Goal: Task Accomplishment & Management: Use online tool/utility

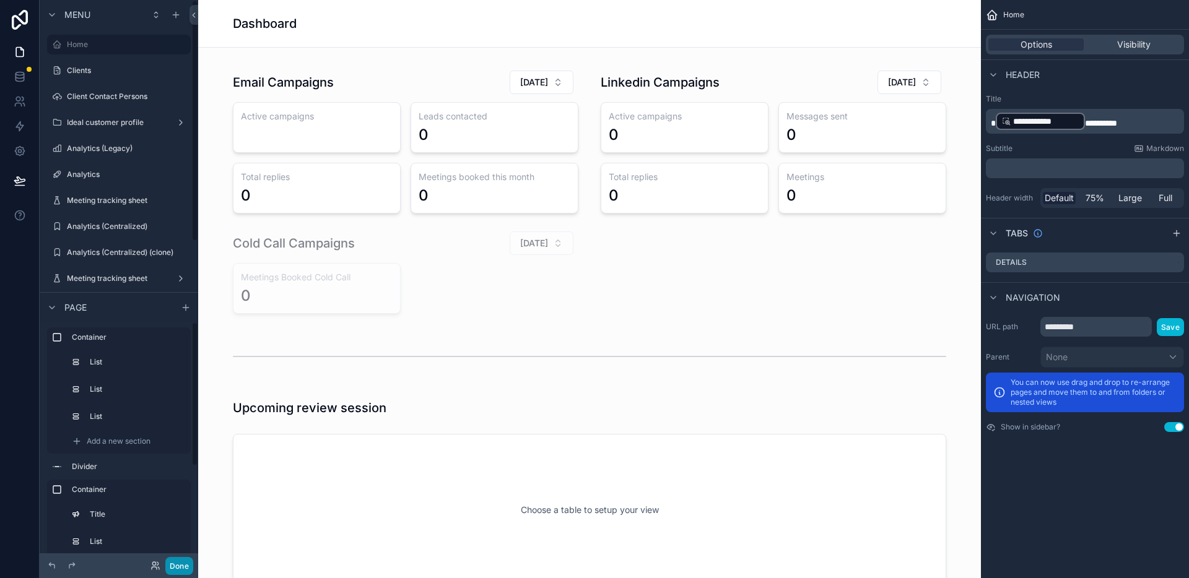
click at [181, 567] on button "Done" at bounding box center [179, 566] width 28 height 18
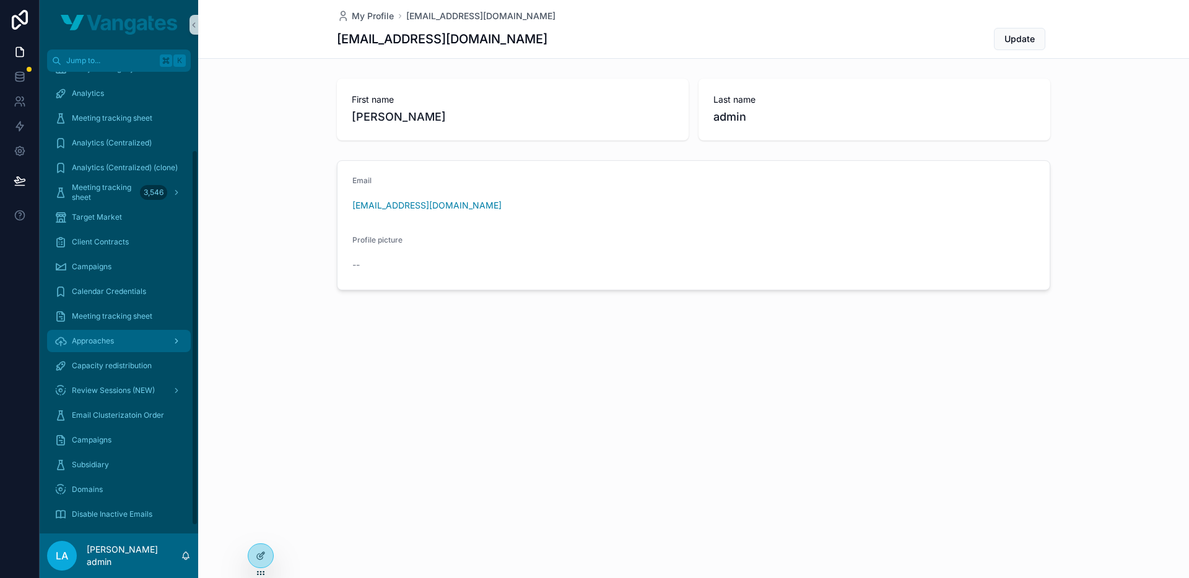
scroll to position [96, 0]
click at [112, 418] on span "Email Clusterizatoin Order" at bounding box center [118, 417] width 92 height 10
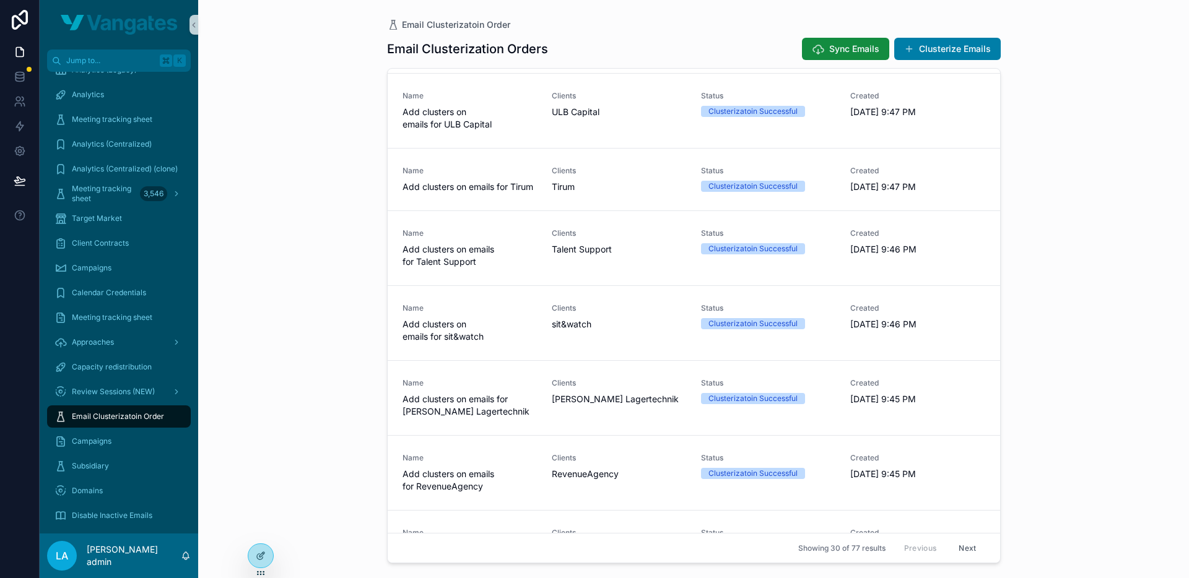
scroll to position [1634, 0]
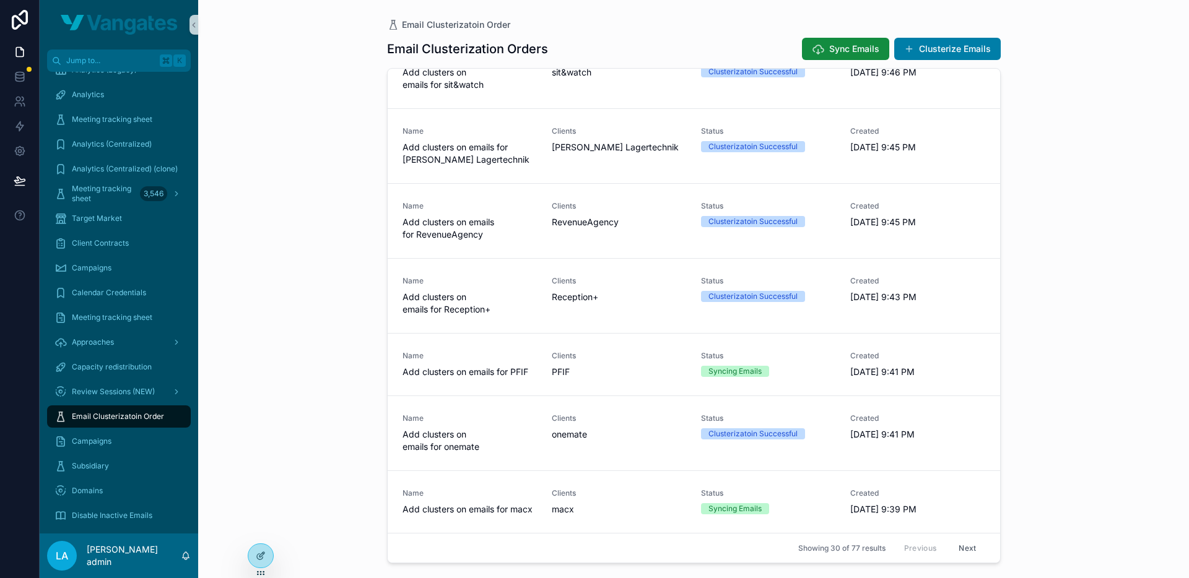
click at [970, 551] on button "Next" at bounding box center [967, 548] width 35 height 19
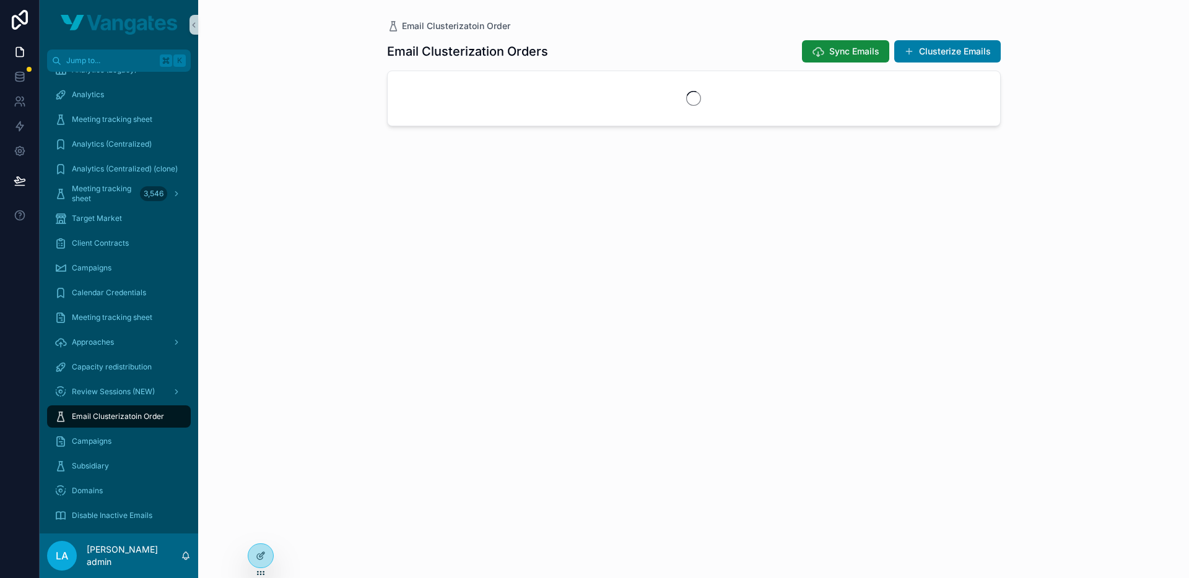
click at [970, 551] on div "Email Clusterization Orders Sync Emails Clusterize Emails" at bounding box center [694, 297] width 614 height 531
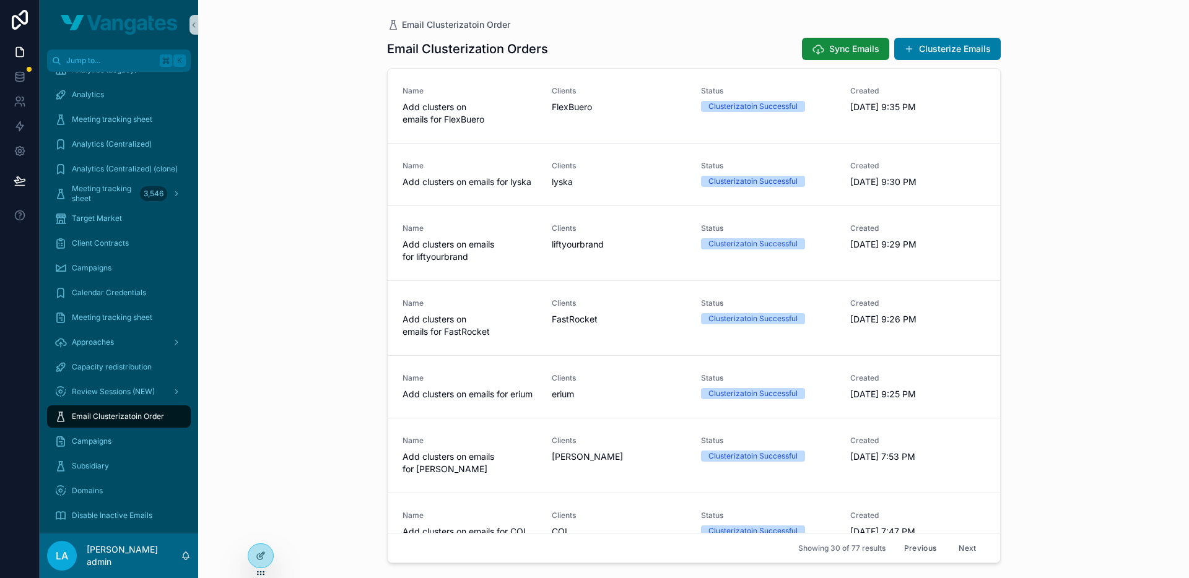
click at [970, 551] on button "Next" at bounding box center [967, 548] width 35 height 19
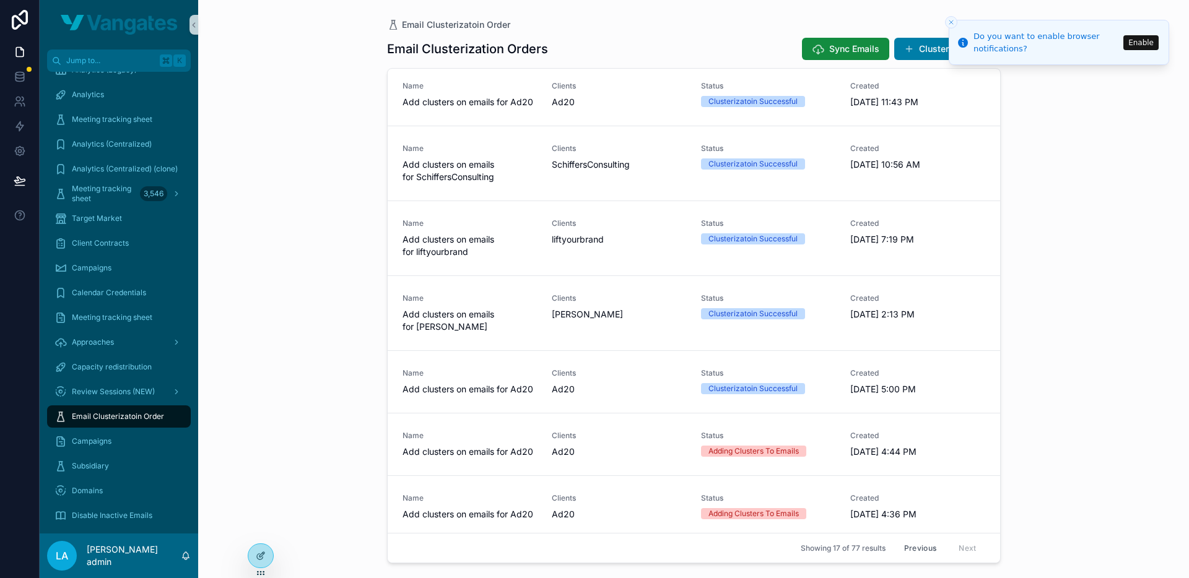
scroll to position [168, 0]
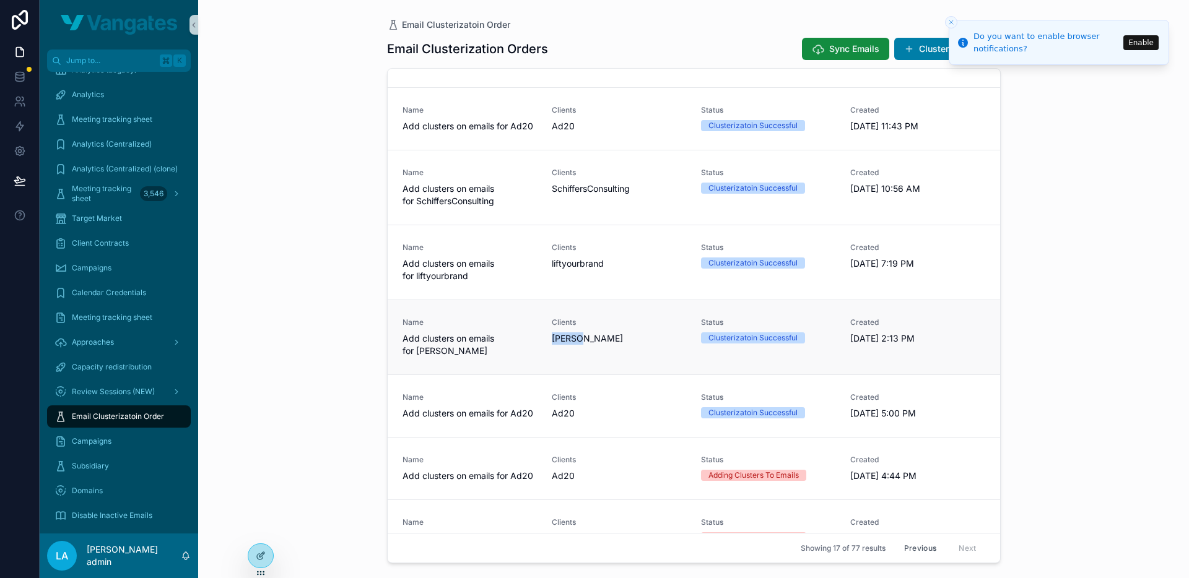
drag, startPoint x: 552, startPoint y: 341, endPoint x: 597, endPoint y: 341, distance: 45.8
click at [597, 341] on div "[PERSON_NAME]" at bounding box center [619, 338] width 134 height 12
copy span "[PERSON_NAME]"
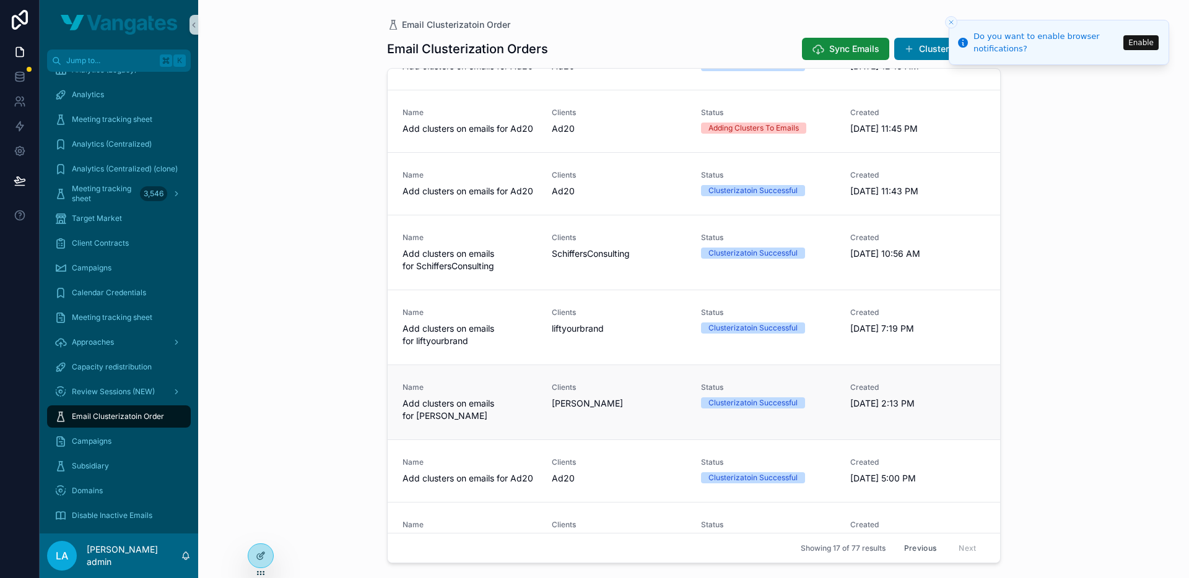
scroll to position [84, 0]
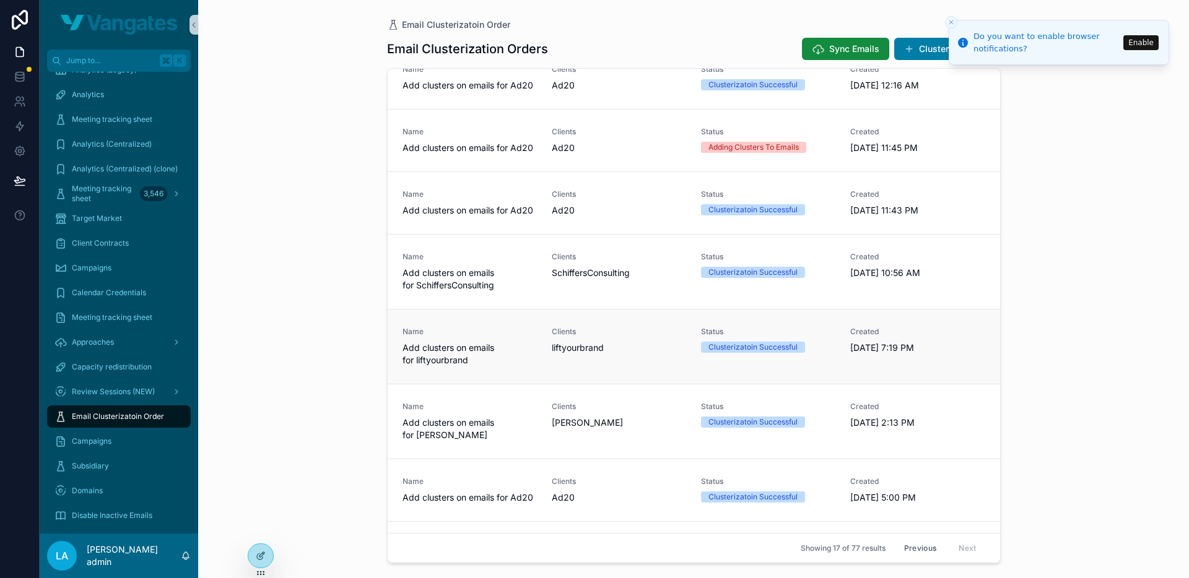
click at [555, 348] on span "liftyourbrand" at bounding box center [578, 348] width 52 height 12
copy span "liftyourbrand"
click at [628, 275] on span "SchiffersConsulting" at bounding box center [591, 273] width 78 height 12
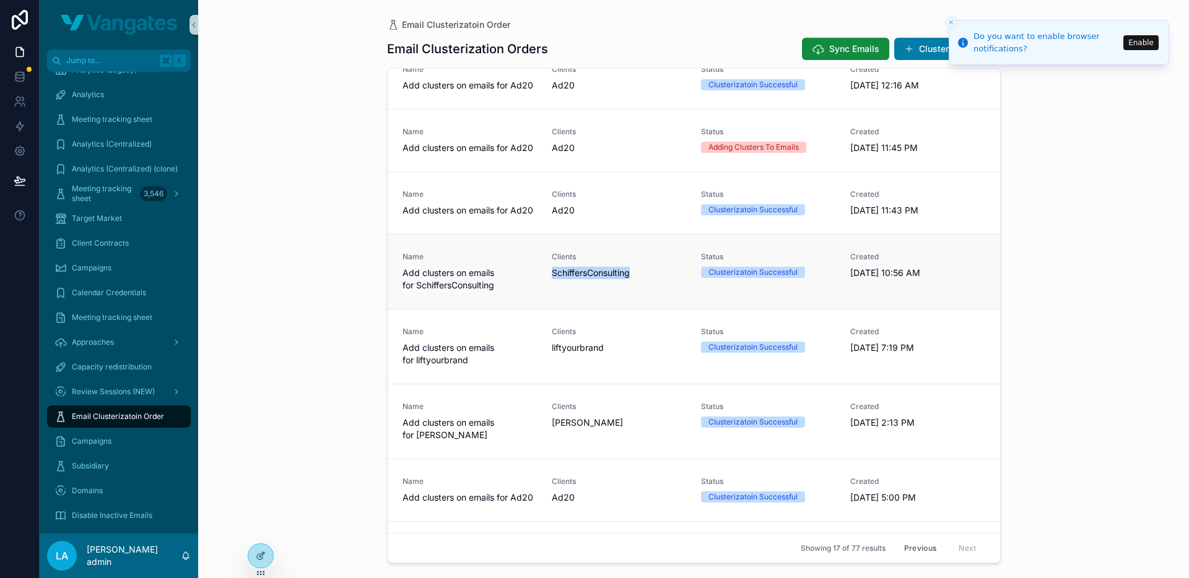
click at [628, 275] on span "SchiffersConsulting" at bounding box center [591, 273] width 78 height 12
copy span "SchiffersConsulting"
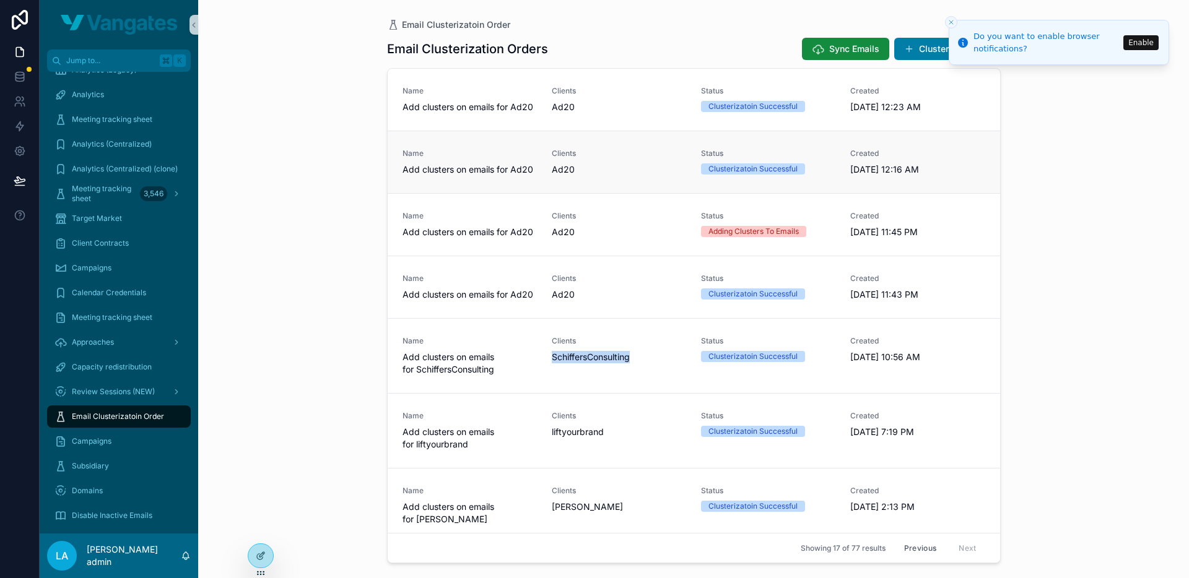
scroll to position [710, 0]
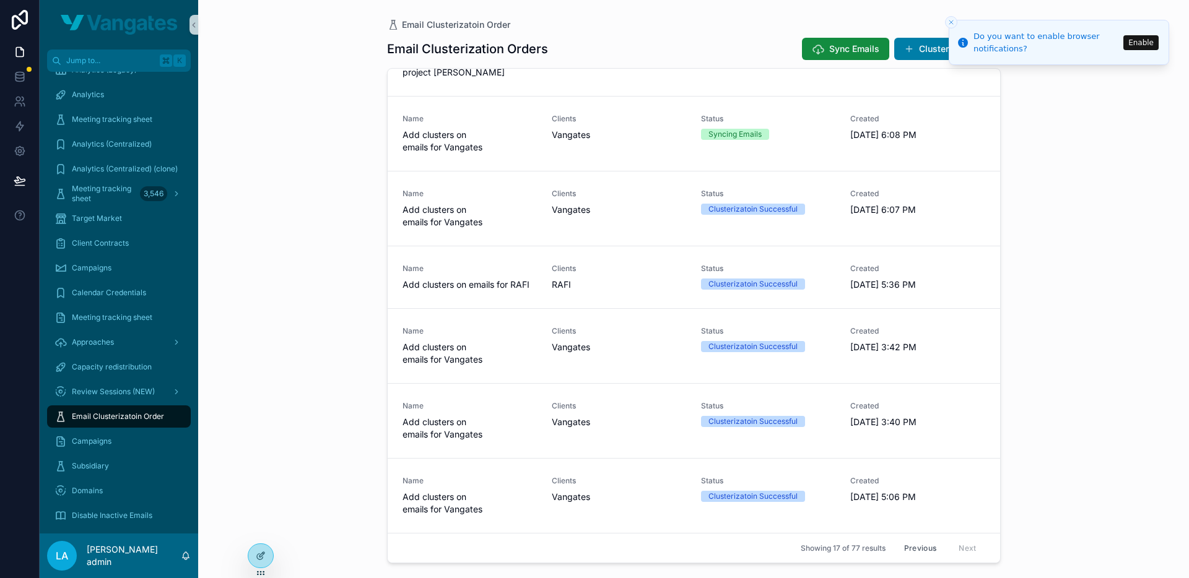
click at [918, 551] on button "Previous" at bounding box center [920, 548] width 50 height 19
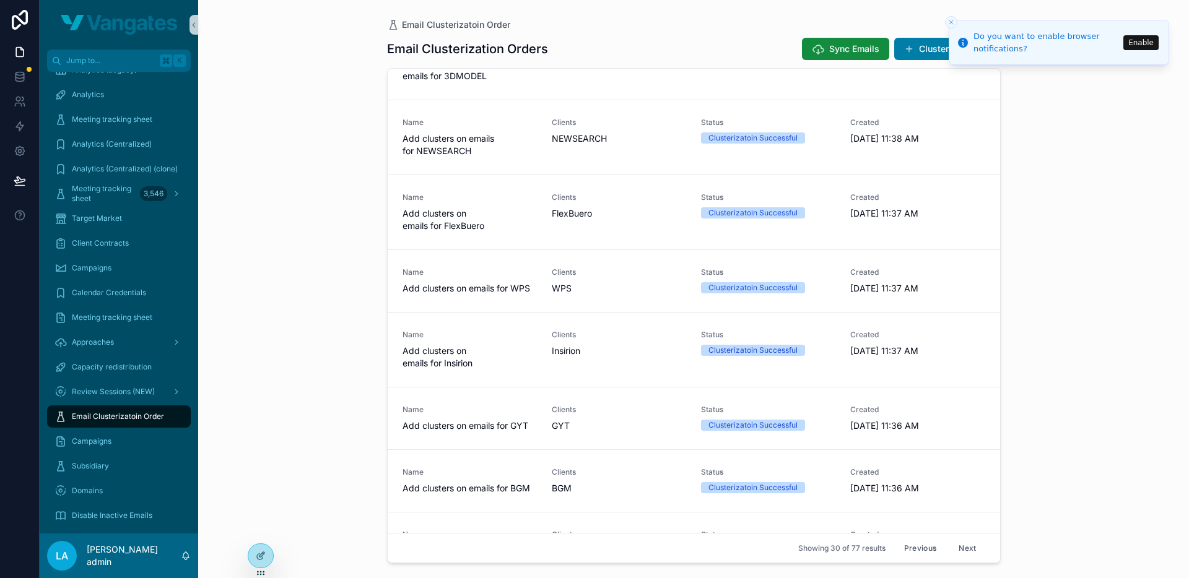
scroll to position [1634, 0]
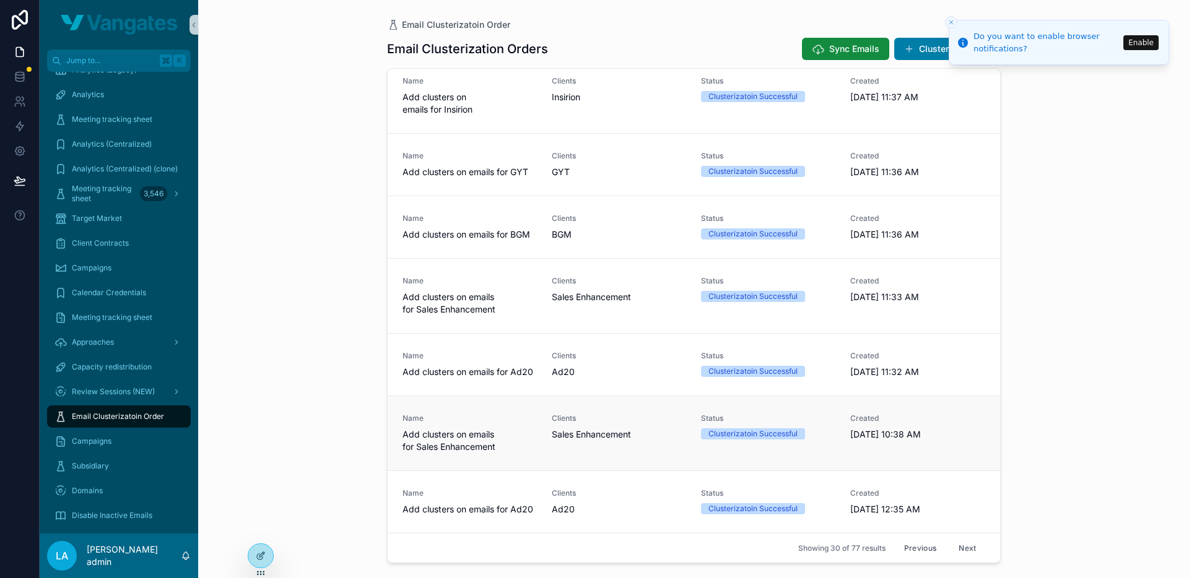
click at [591, 436] on span "Sales Enhancement" at bounding box center [591, 434] width 79 height 12
copy span "Sales Enhancement"
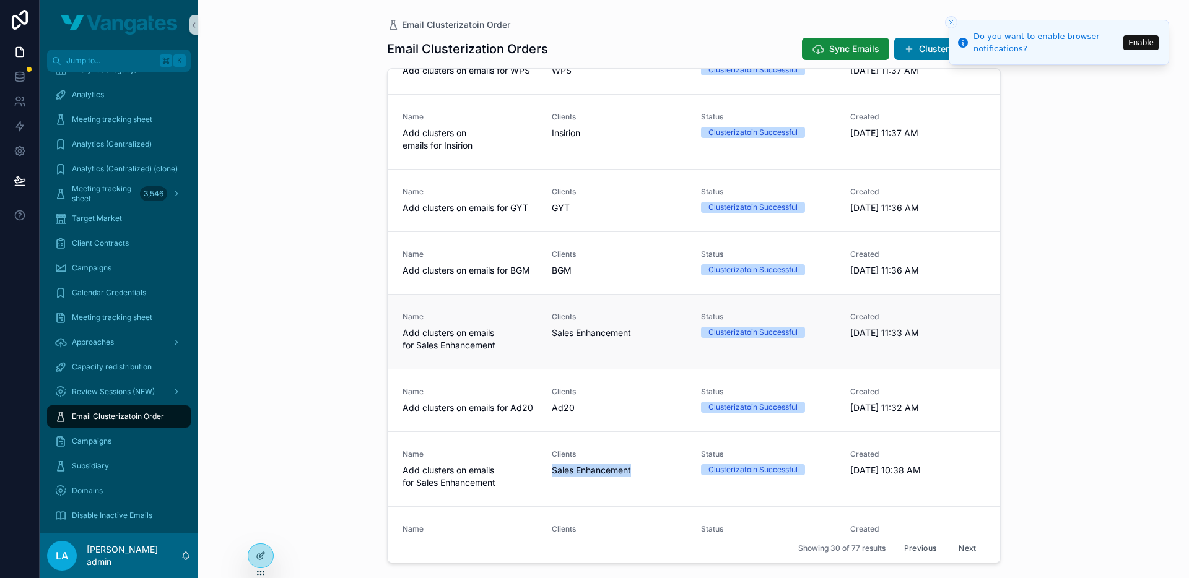
scroll to position [1543, 0]
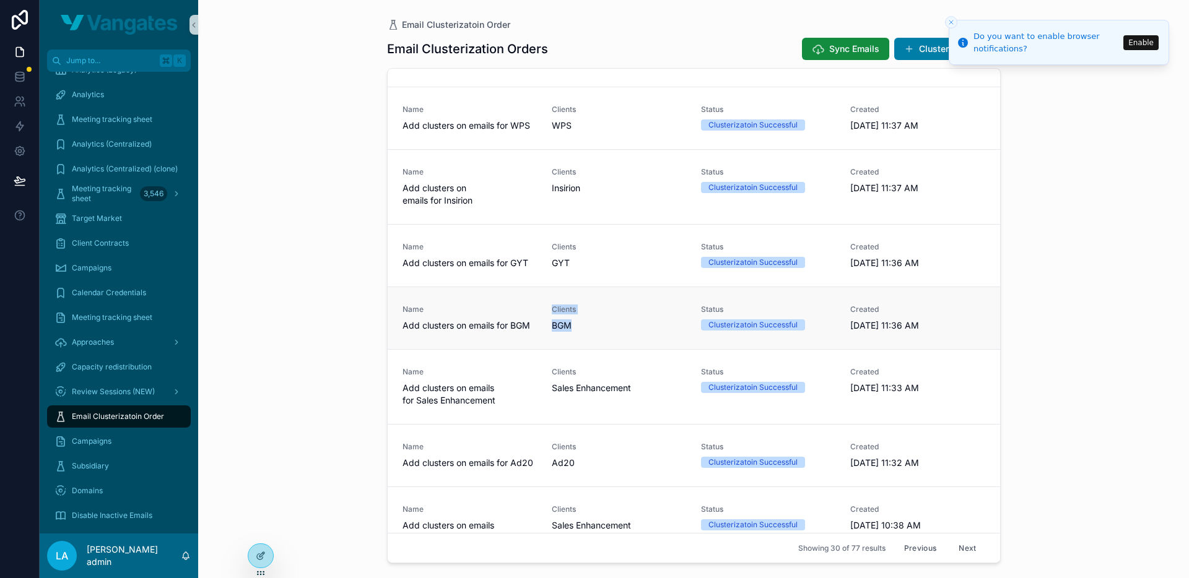
drag, startPoint x: 573, startPoint y: 323, endPoint x: 543, endPoint y: 323, distance: 29.7
click at [543, 323] on div "Name Add clusters on emails for BGM Clients BGM Status Clusterizatoin Successfu…" at bounding box center [693, 318] width 583 height 27
copy div "Clients BGM"
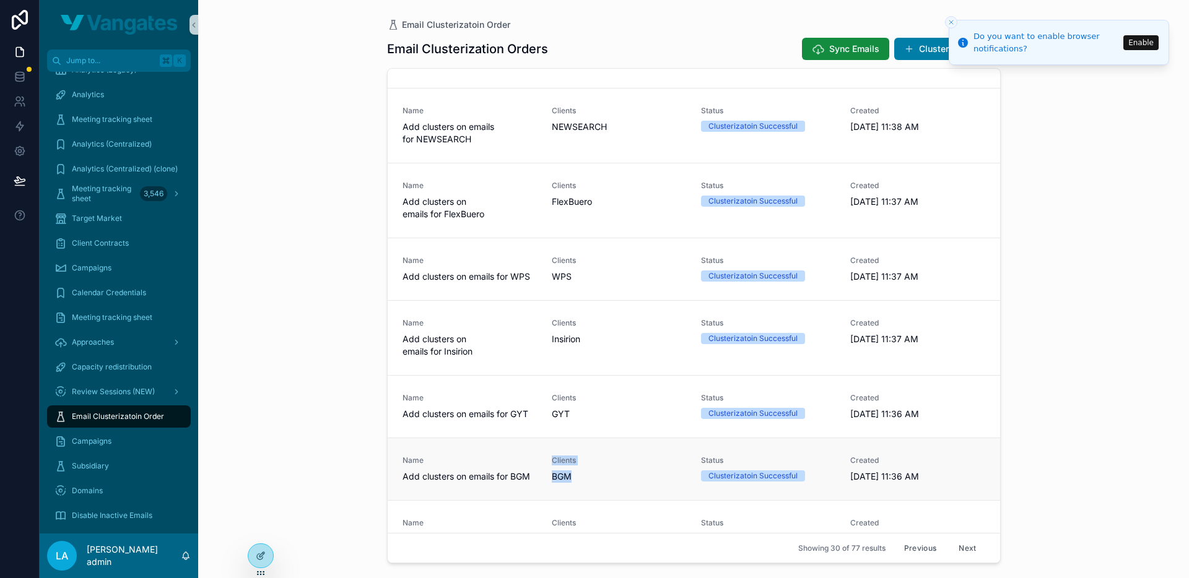
scroll to position [1373, 0]
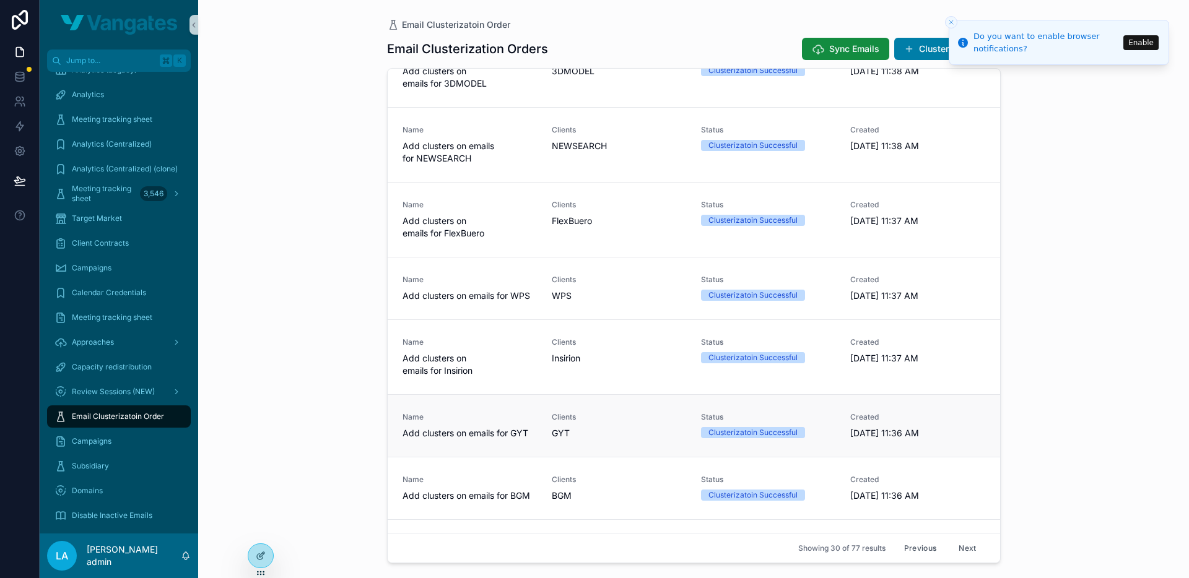
click at [555, 432] on span "GYT" at bounding box center [561, 433] width 18 height 12
copy span "GYT"
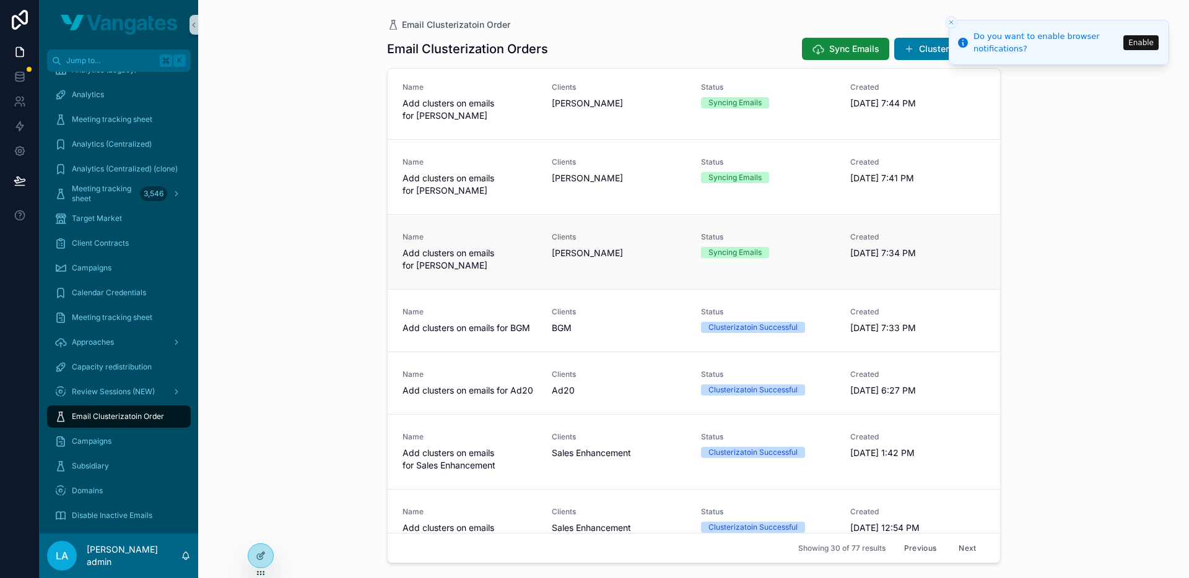
scroll to position [490, 0]
